Goal: Navigation & Orientation: Find specific page/section

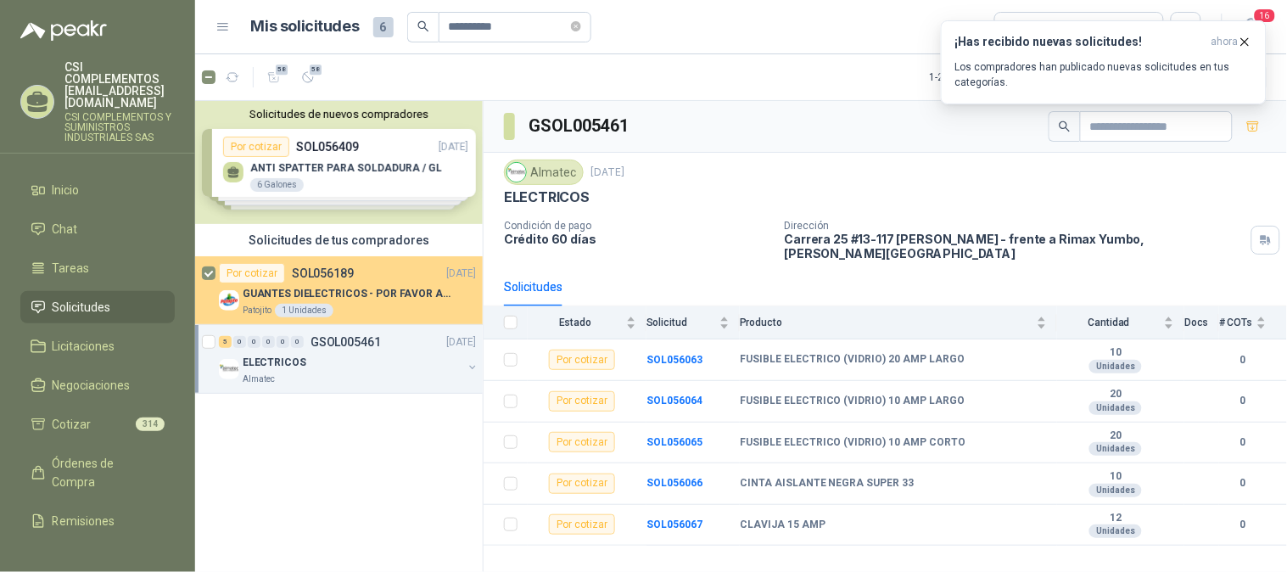
scroll to position [6, 0]
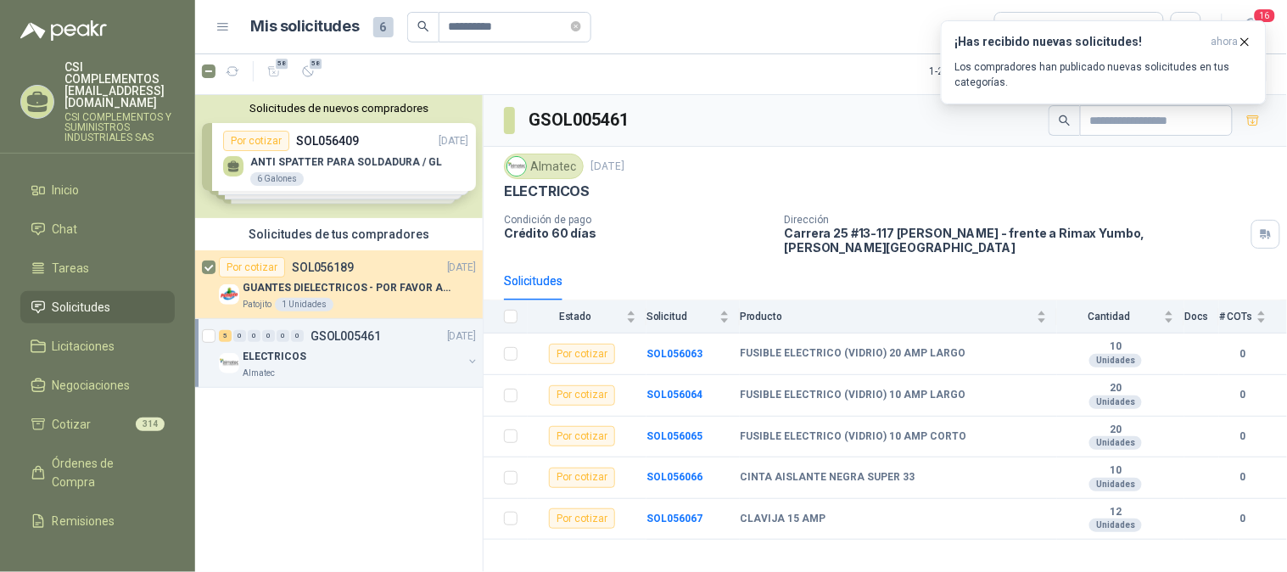
click at [81, 291] on link "Solicitudes" at bounding box center [97, 307] width 154 height 32
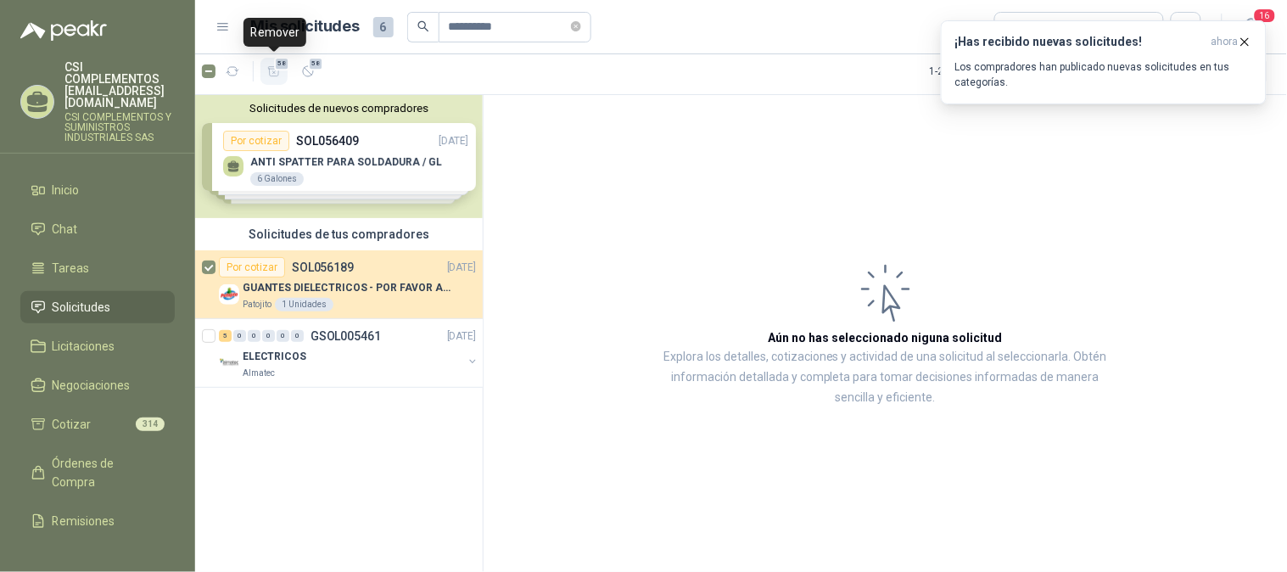
click at [283, 70] on button "58" at bounding box center [274, 71] width 27 height 27
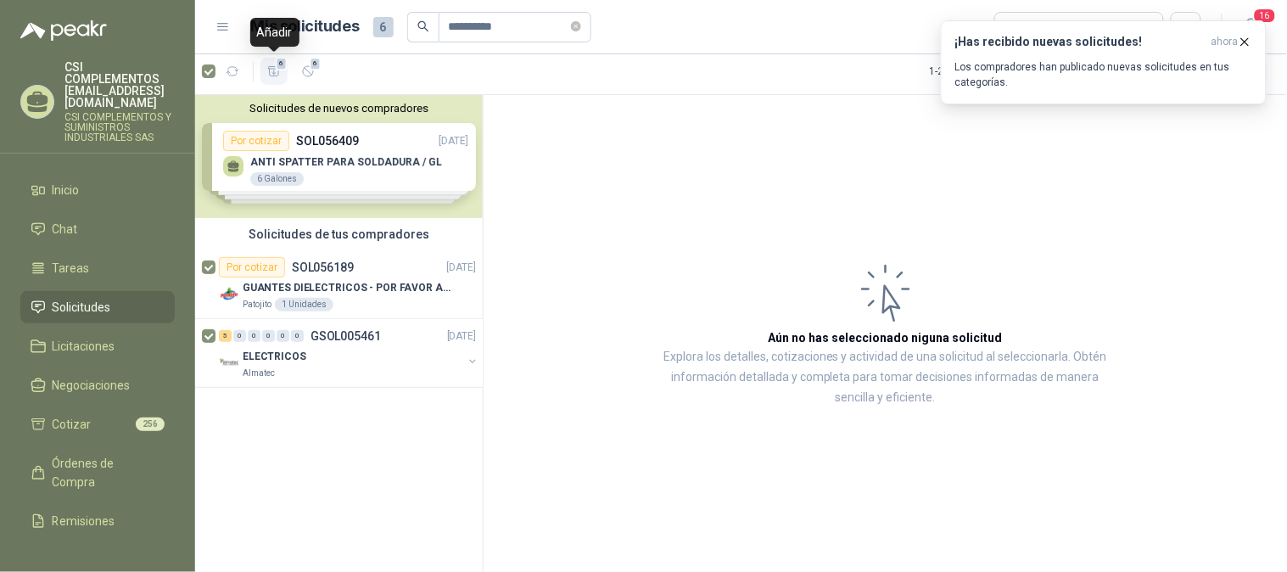
click at [273, 66] on icon "button" at bounding box center [274, 72] width 14 height 14
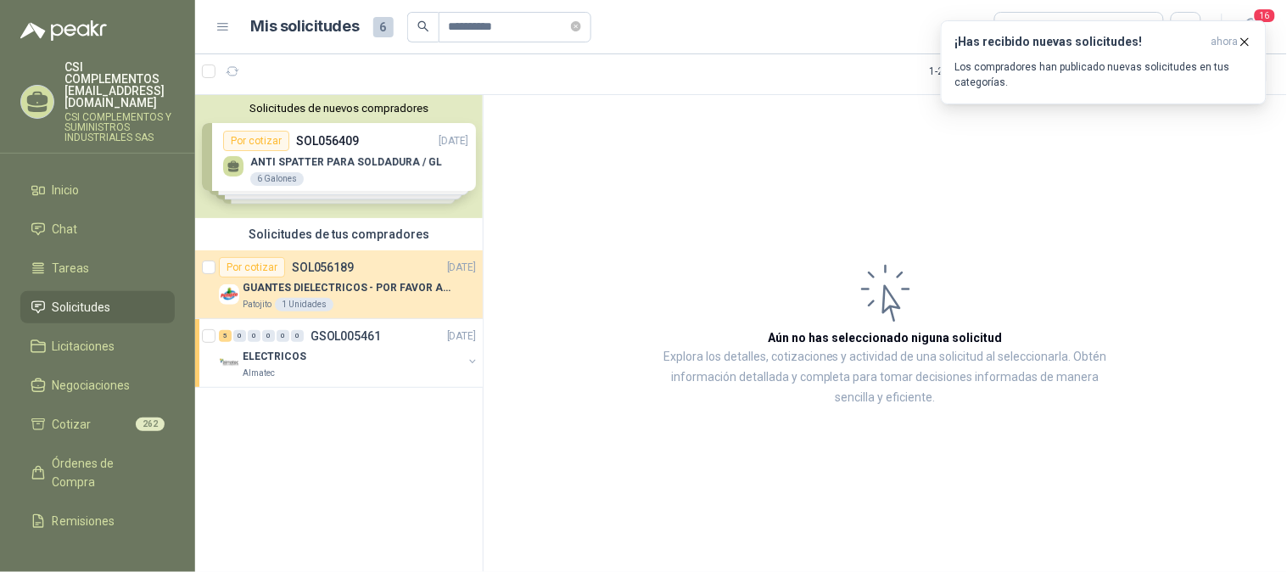
click at [71, 298] on span "Solicitudes" at bounding box center [82, 307] width 59 height 19
click at [234, 66] on icon "button" at bounding box center [233, 72] width 14 height 14
click at [272, 70] on icon "button" at bounding box center [274, 72] width 14 height 14
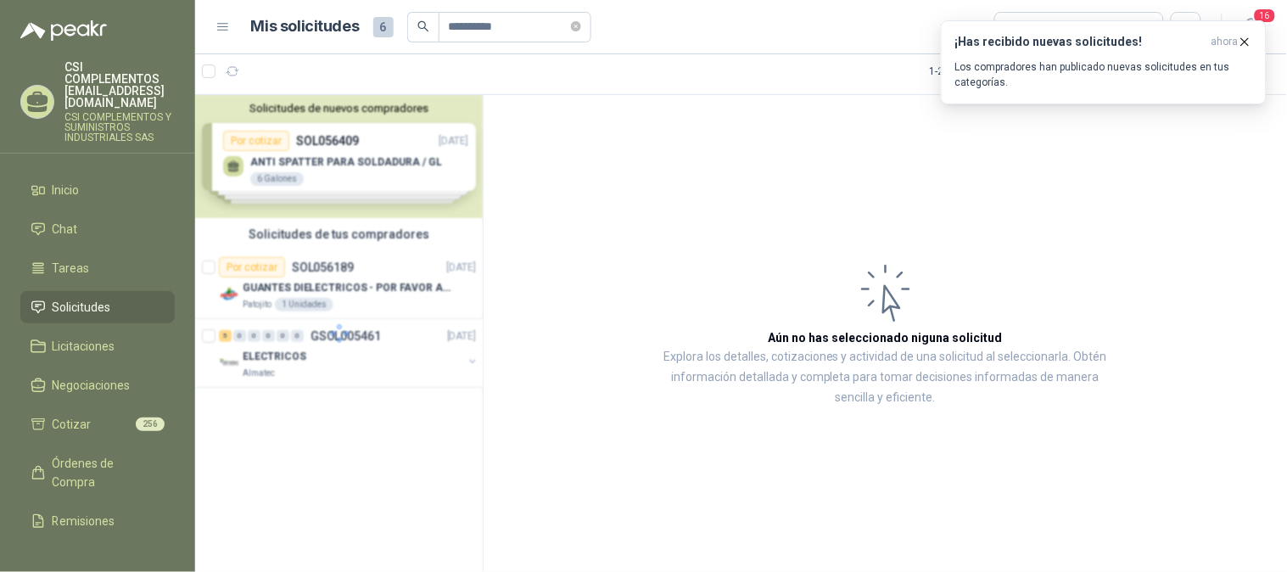
click at [210, 78] on div at bounding box center [224, 71] width 44 height 27
click at [235, 70] on icon "button" at bounding box center [233, 71] width 13 height 8
click at [103, 298] on span "Solicitudes" at bounding box center [82, 307] width 59 height 19
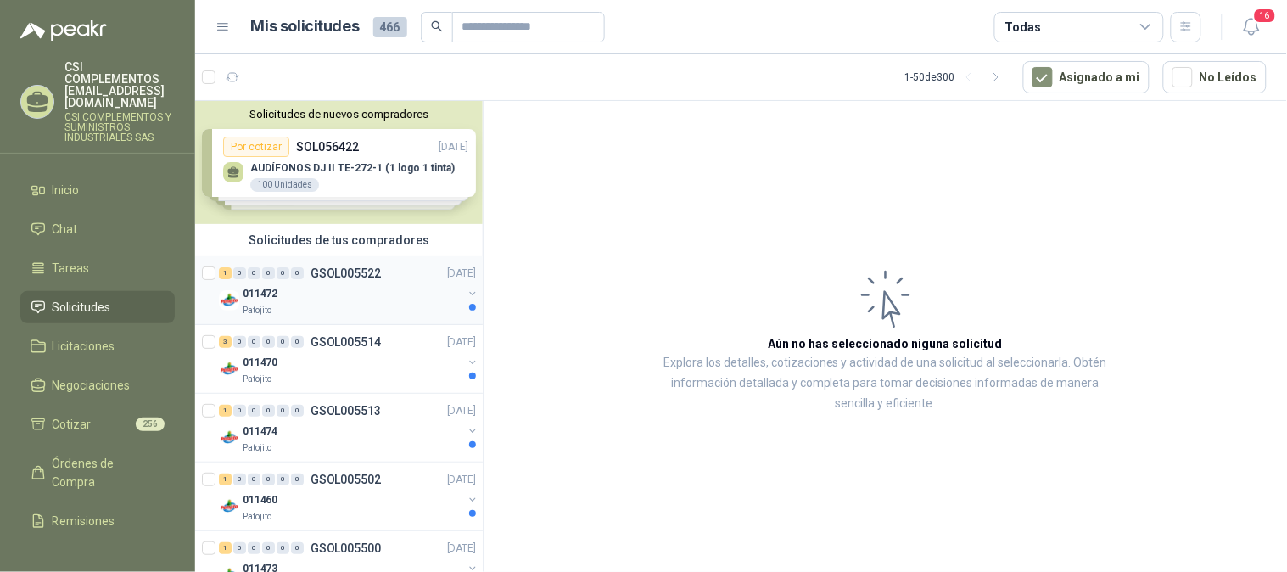
click at [366, 282] on div "1 0 0 0 0 0 GSOL005522 [DATE]" at bounding box center [349, 273] width 261 height 20
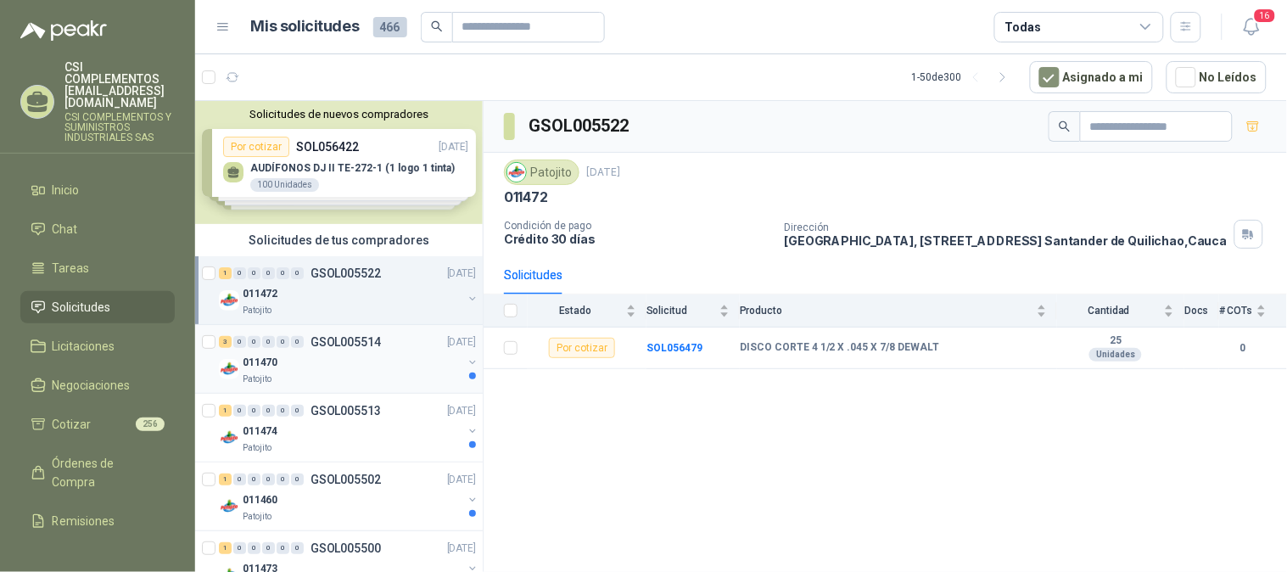
click at [361, 354] on div "011470" at bounding box center [353, 362] width 220 height 20
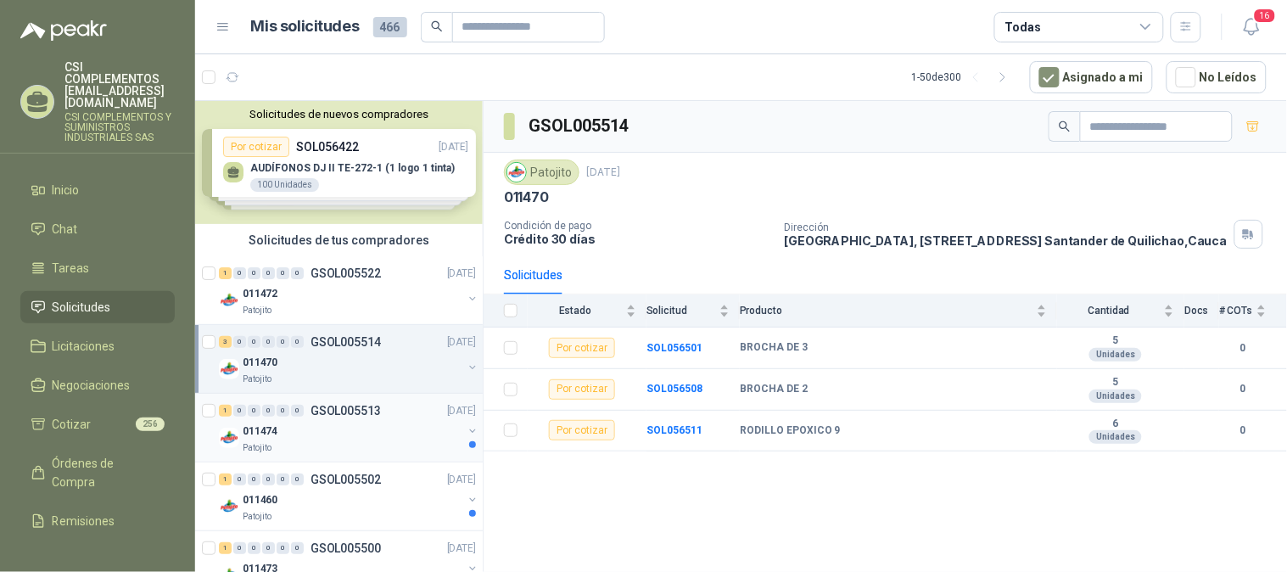
click at [356, 427] on div "011474" at bounding box center [353, 431] width 220 height 20
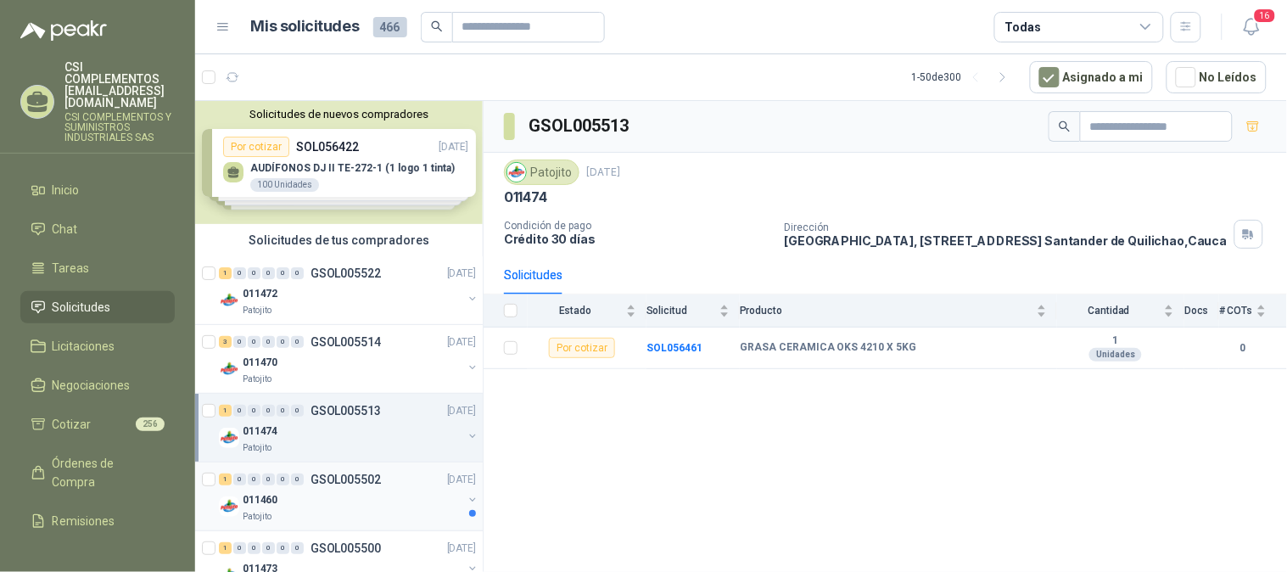
click at [349, 492] on div "011460" at bounding box center [353, 500] width 220 height 20
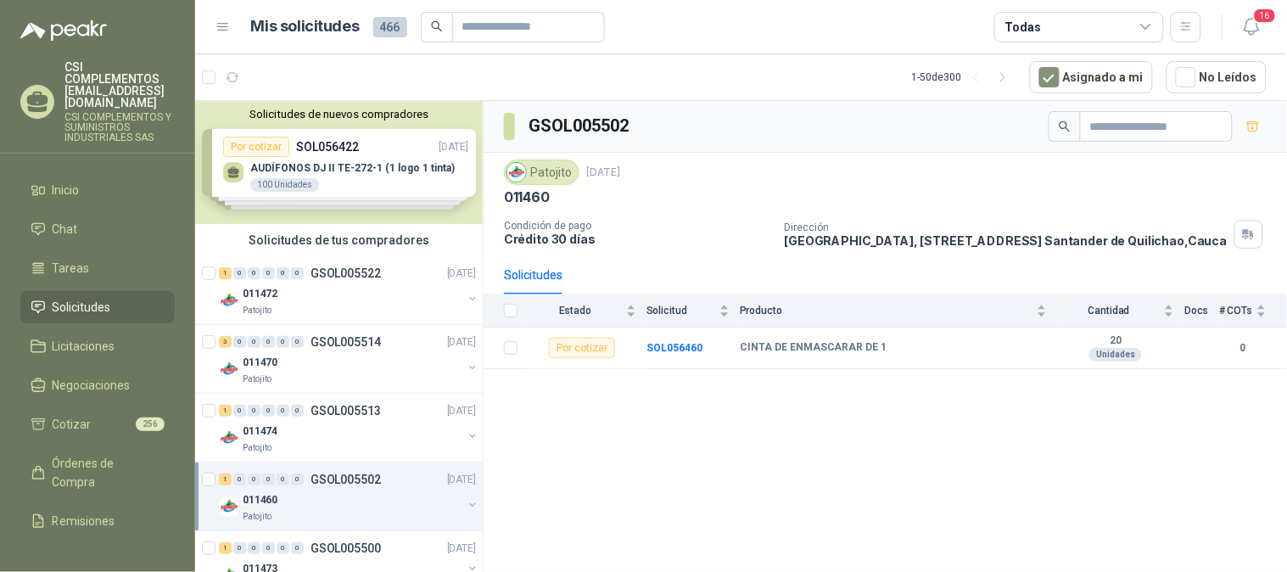
scroll to position [188, 0]
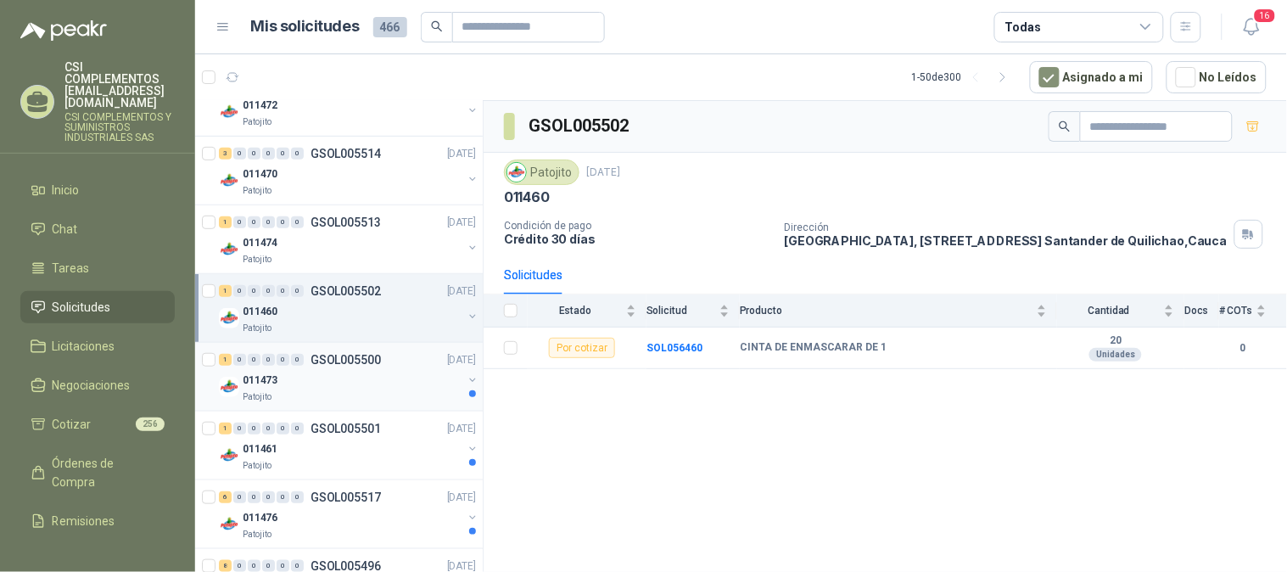
click at [335, 390] on div "Patojito" at bounding box center [353, 397] width 220 height 14
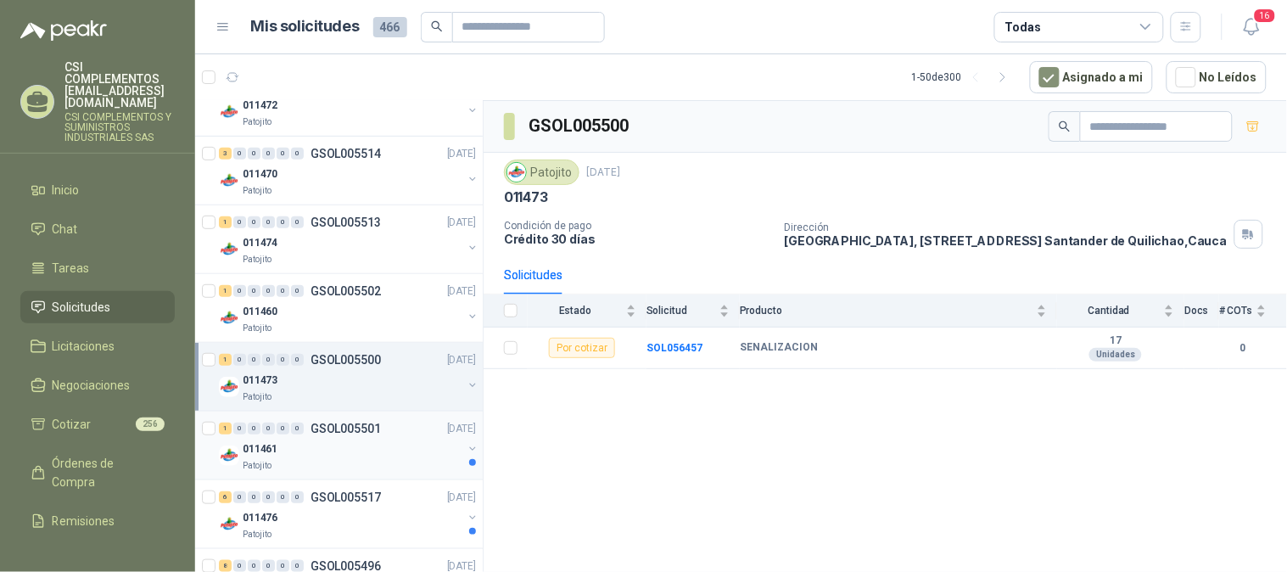
click at [304, 442] on div "011461" at bounding box center [353, 449] width 220 height 20
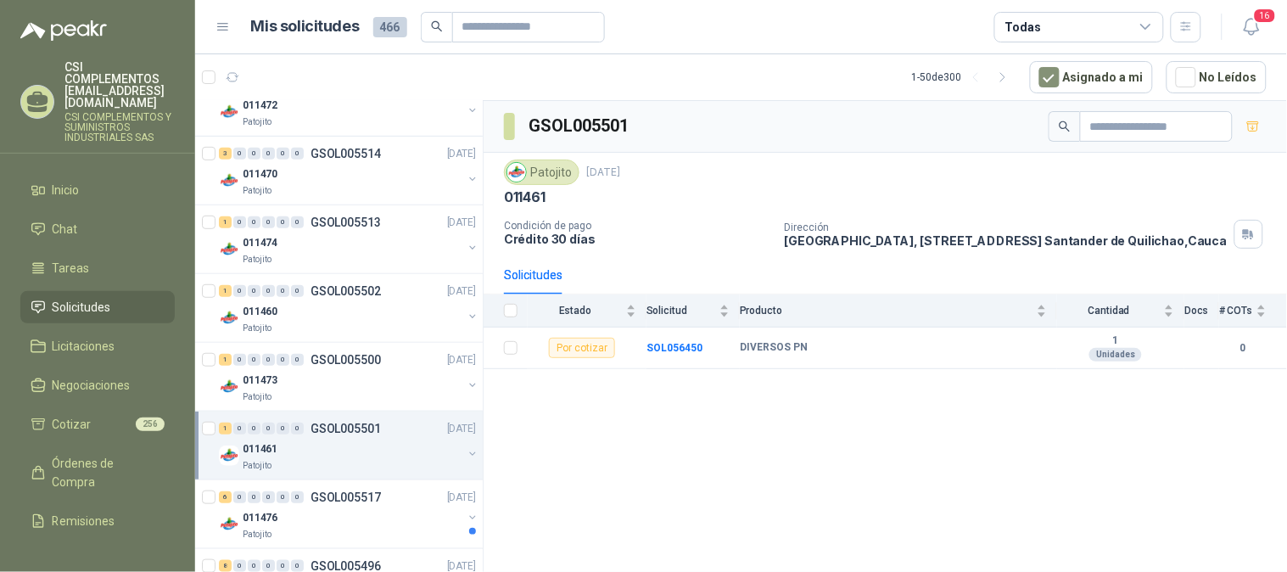
scroll to position [283, 0]
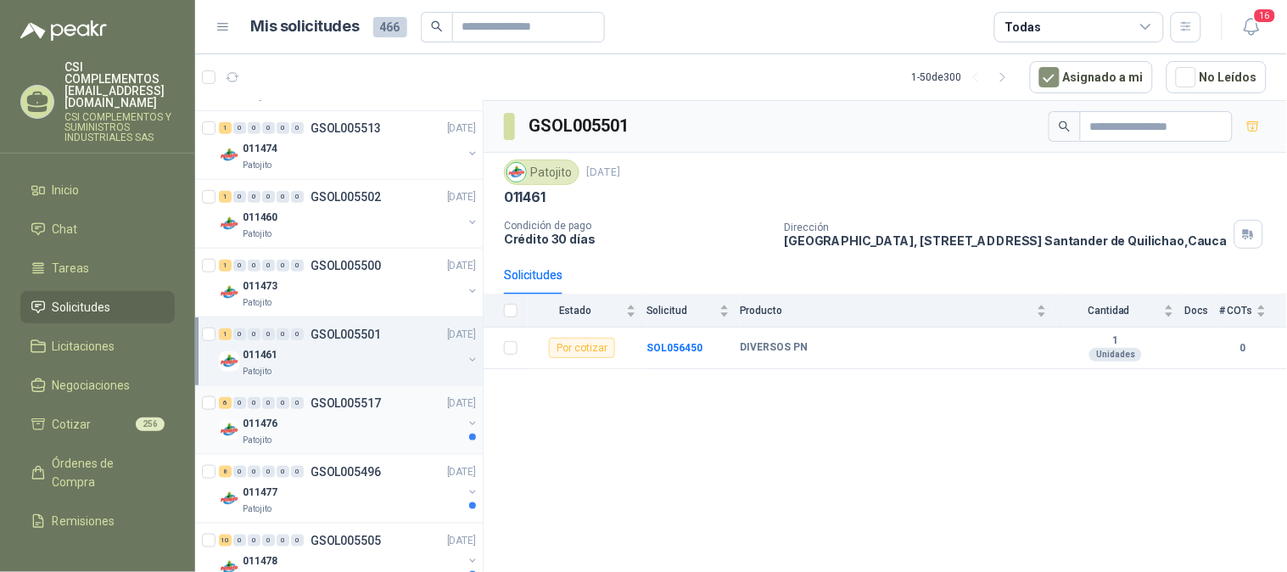
click at [317, 429] on div "011476" at bounding box center [353, 423] width 220 height 20
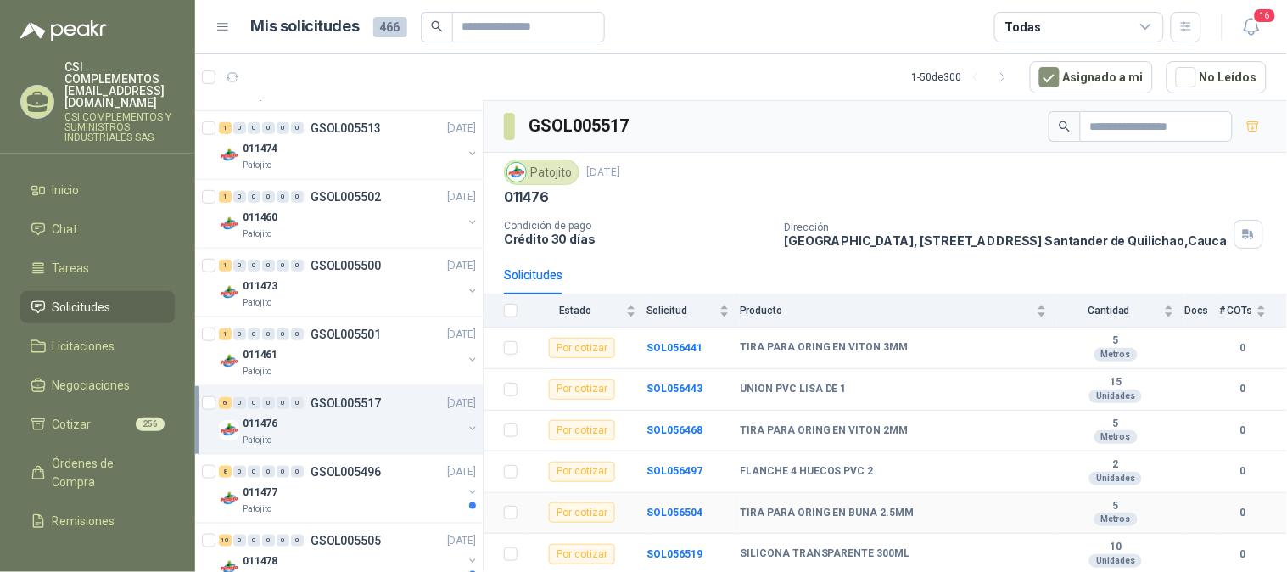
scroll to position [11, 0]
click at [264, 495] on p "011477" at bounding box center [260, 493] width 35 height 16
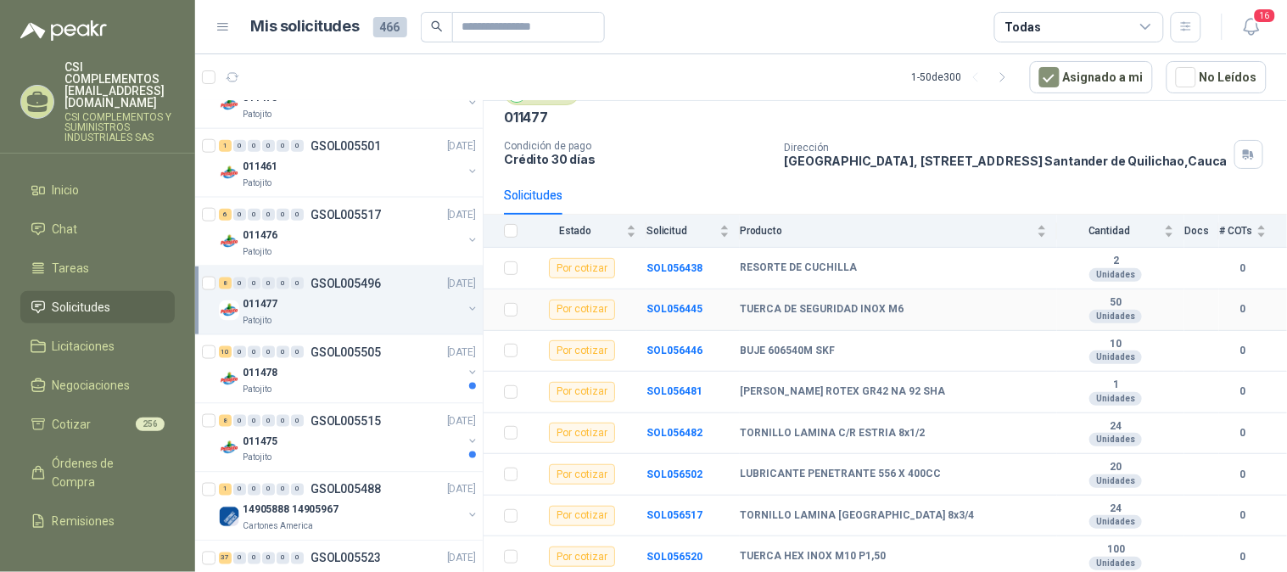
scroll to position [94, 0]
click at [345, 382] on div "011478" at bounding box center [353, 372] width 220 height 20
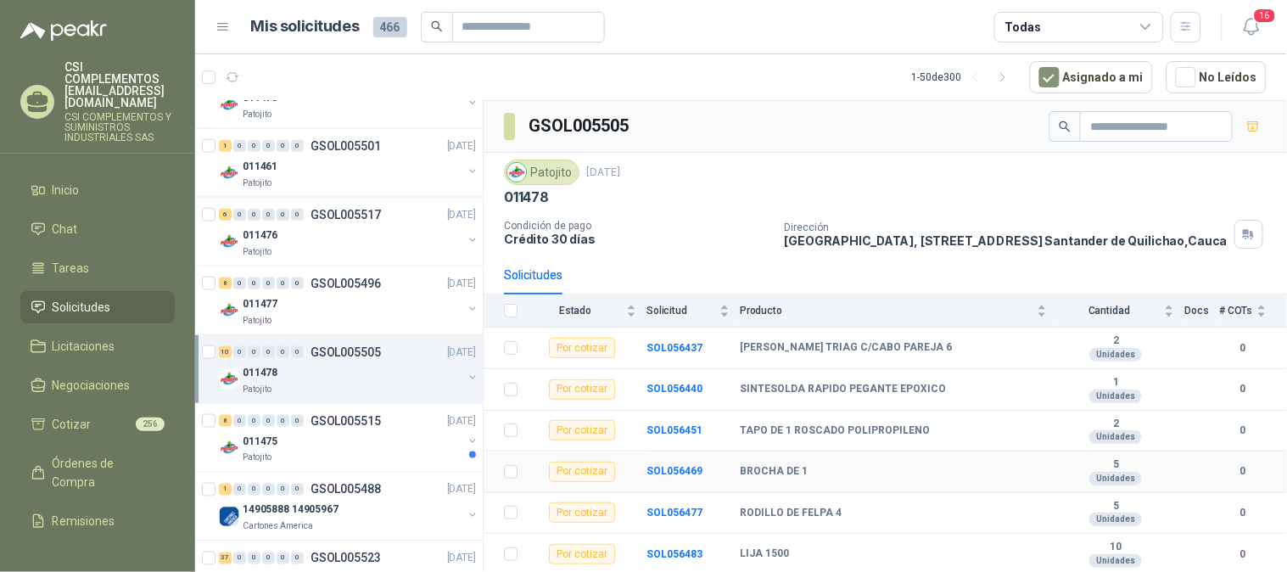
scroll to position [177, 0]
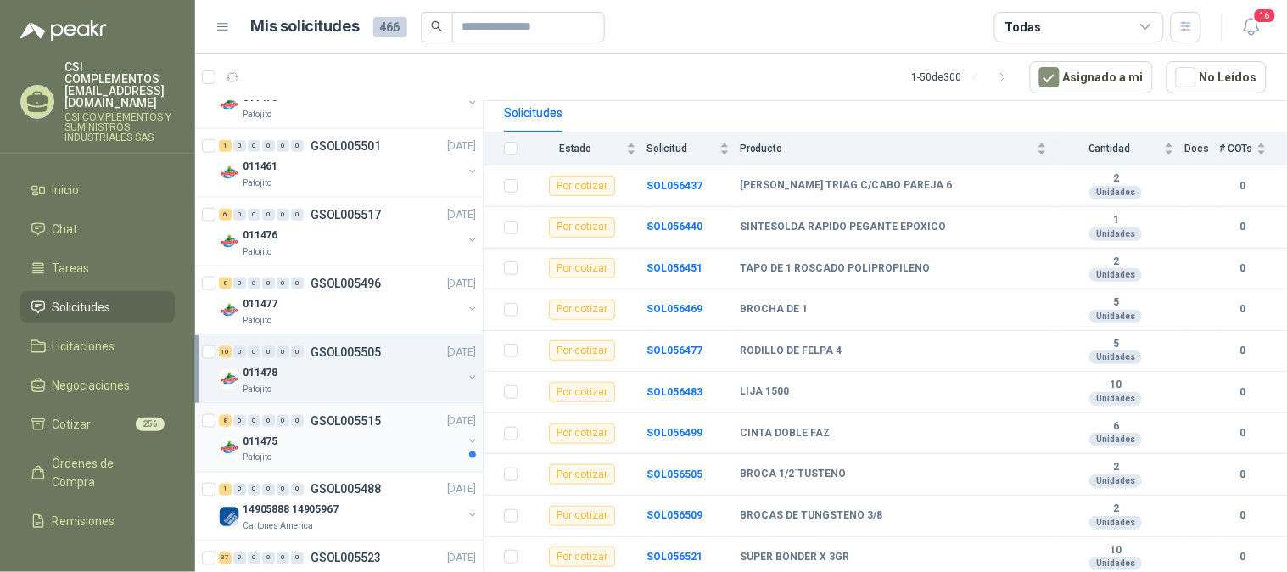
click at [348, 437] on div "011475" at bounding box center [353, 441] width 220 height 20
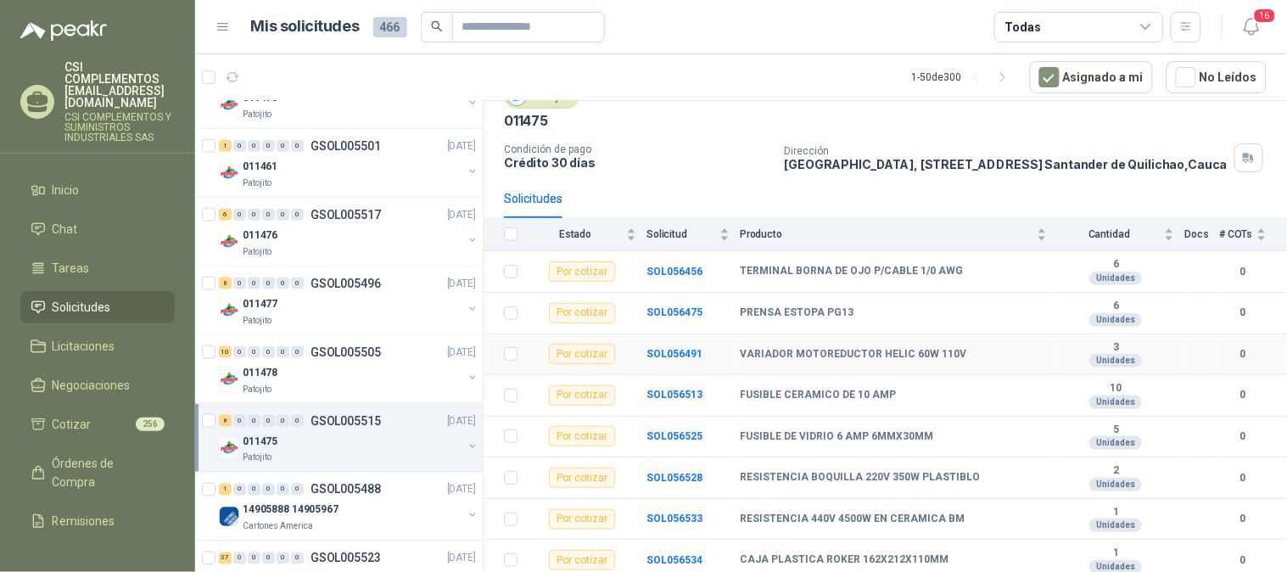
scroll to position [94, 0]
